Goal: Task Accomplishment & Management: Manage account settings

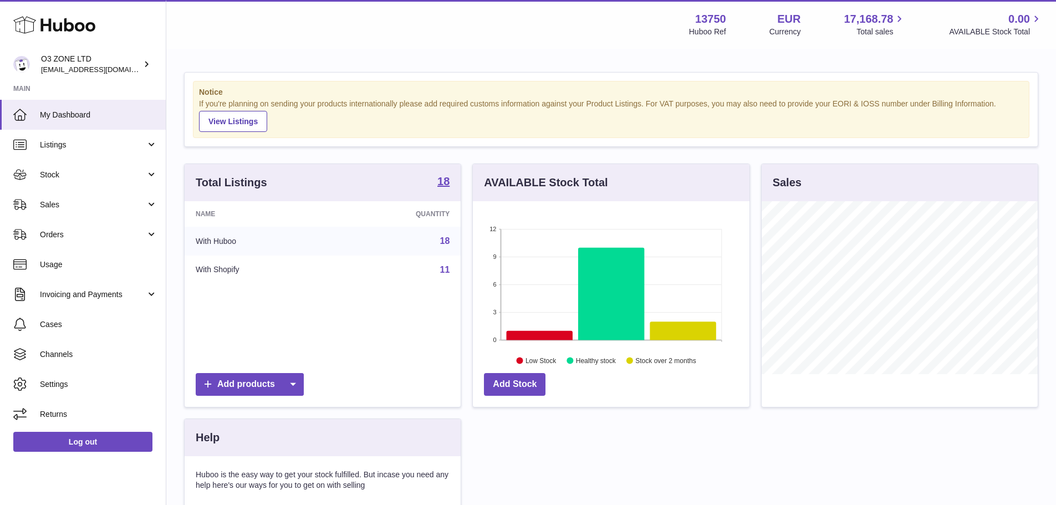
scroll to position [173, 277]
click at [66, 201] on span "Sales" at bounding box center [93, 204] width 106 height 11
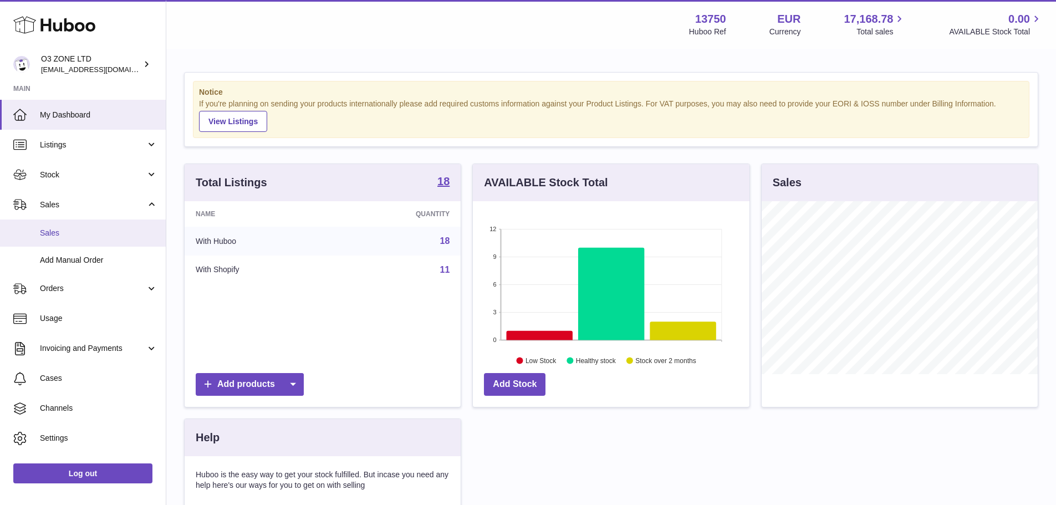
click at [70, 232] on span "Sales" at bounding box center [98, 233] width 117 height 11
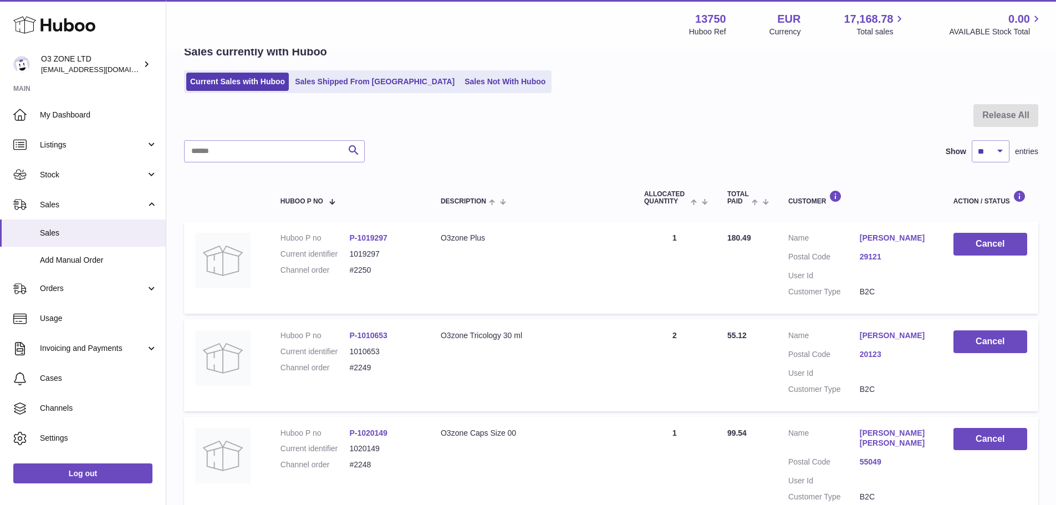
scroll to position [55, 0]
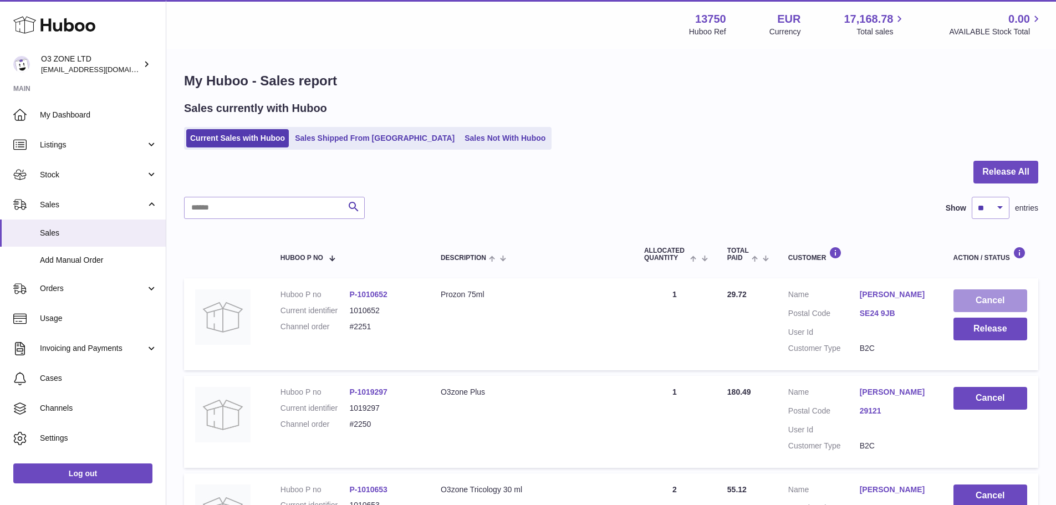
click at [977, 299] on button "Cancel" at bounding box center [990, 300] width 74 height 23
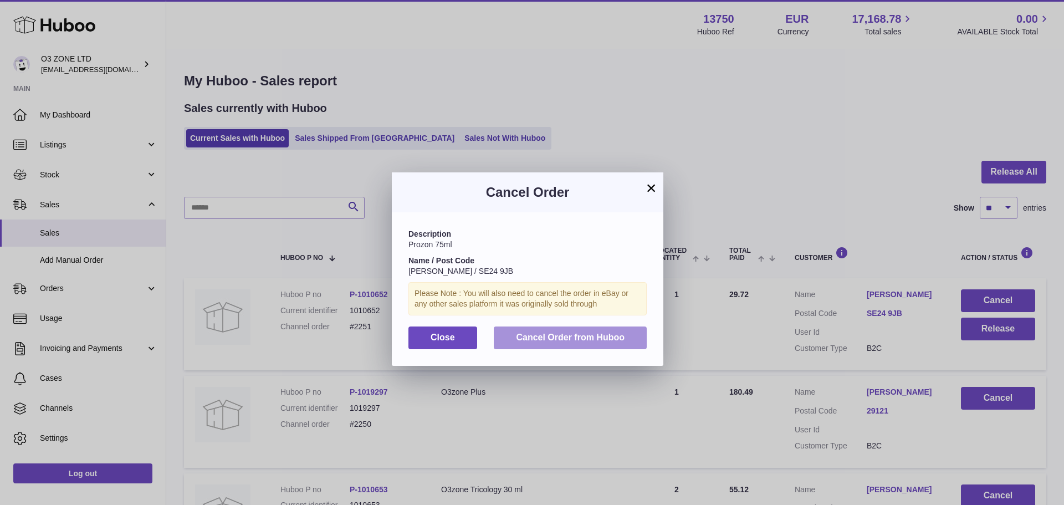
click at [546, 335] on span "Cancel Order from Huboo" at bounding box center [570, 336] width 109 height 9
